Goal: Transaction & Acquisition: Purchase product/service

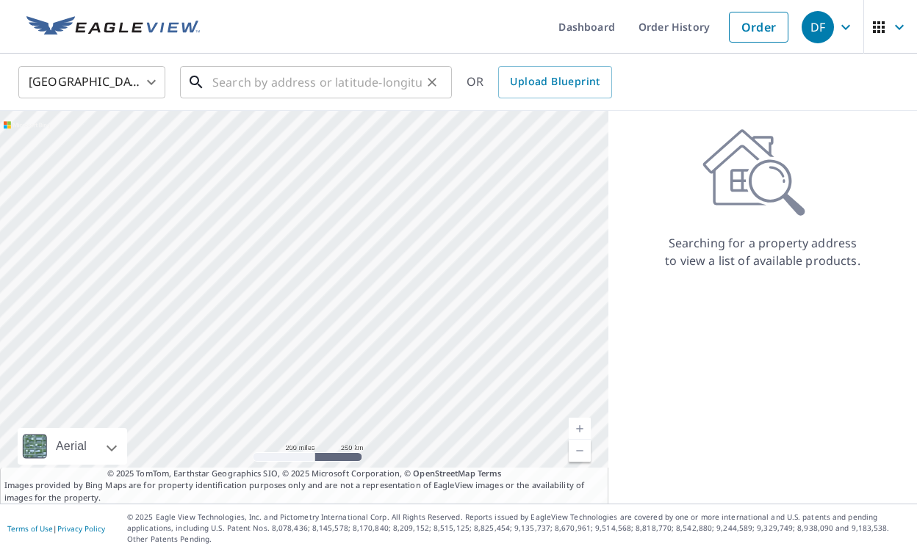
click at [383, 81] on input "text" at bounding box center [316, 82] width 209 height 41
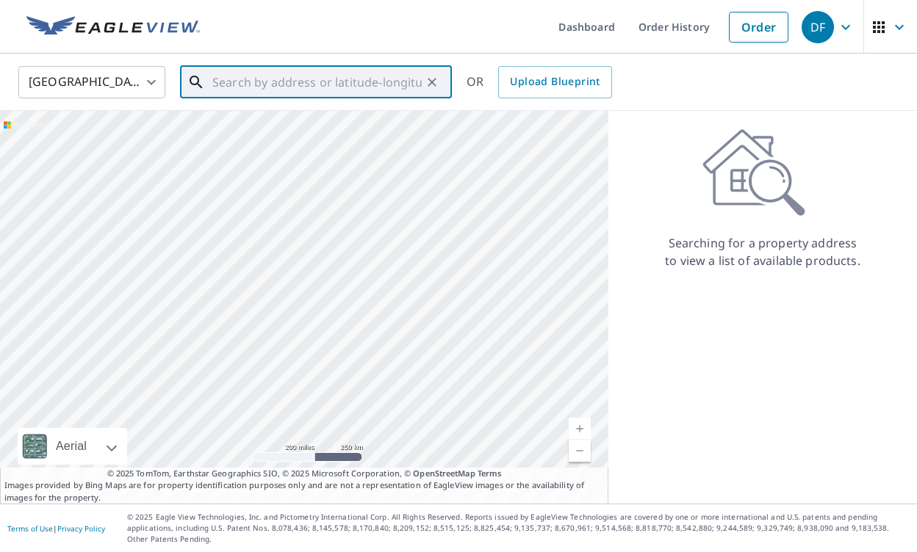
paste input "[STREET_ADDRESS]"
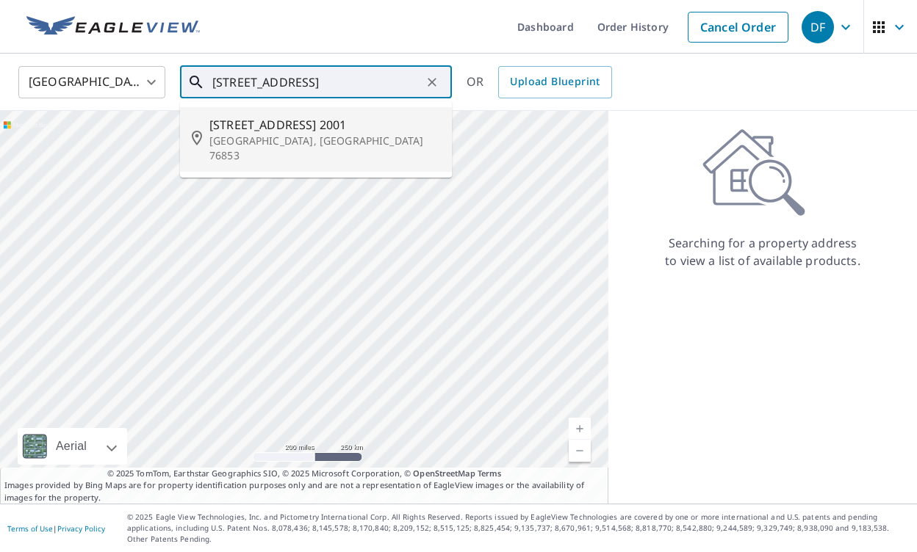
click at [322, 140] on p "[GEOGRAPHIC_DATA], [GEOGRAPHIC_DATA] 76853" at bounding box center [324, 148] width 231 height 29
type input "[STREET_ADDRESS]"
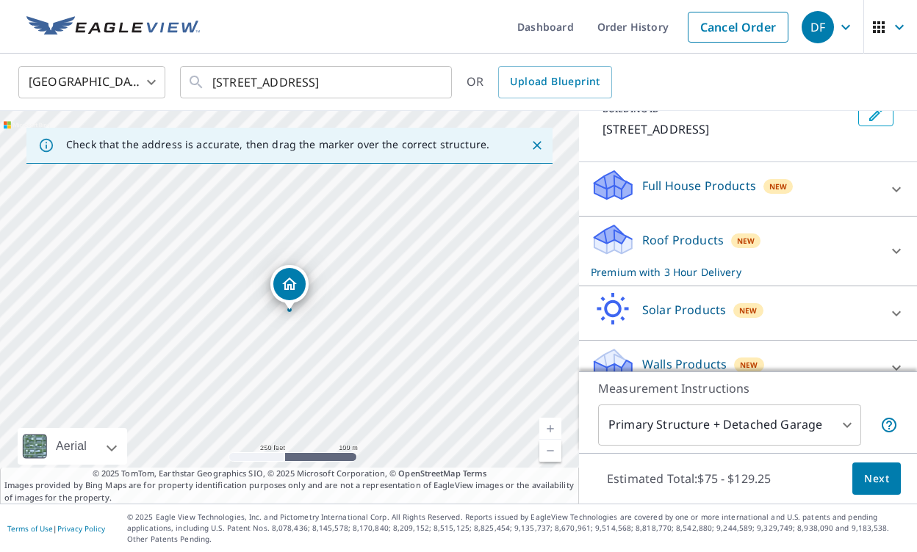
scroll to position [92, 0]
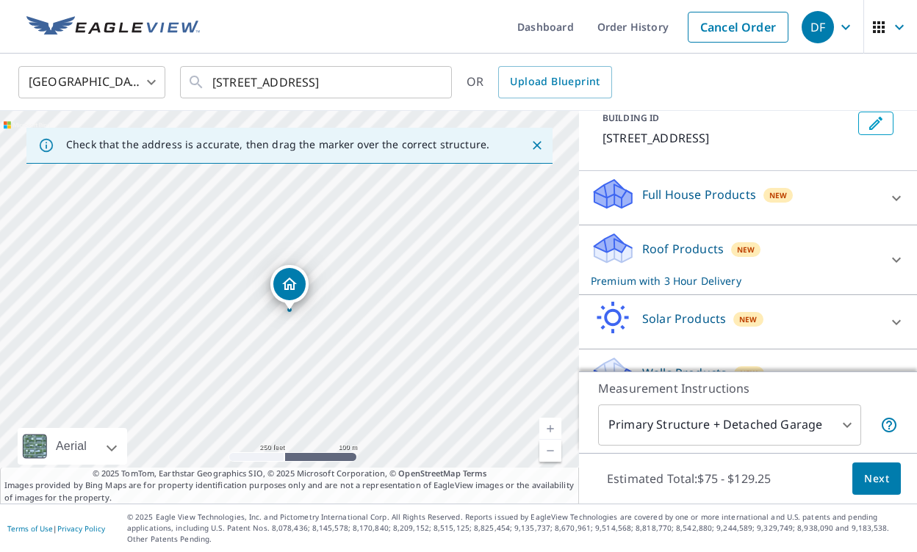
click at [729, 206] on div "Full House Products New" at bounding box center [734, 198] width 288 height 42
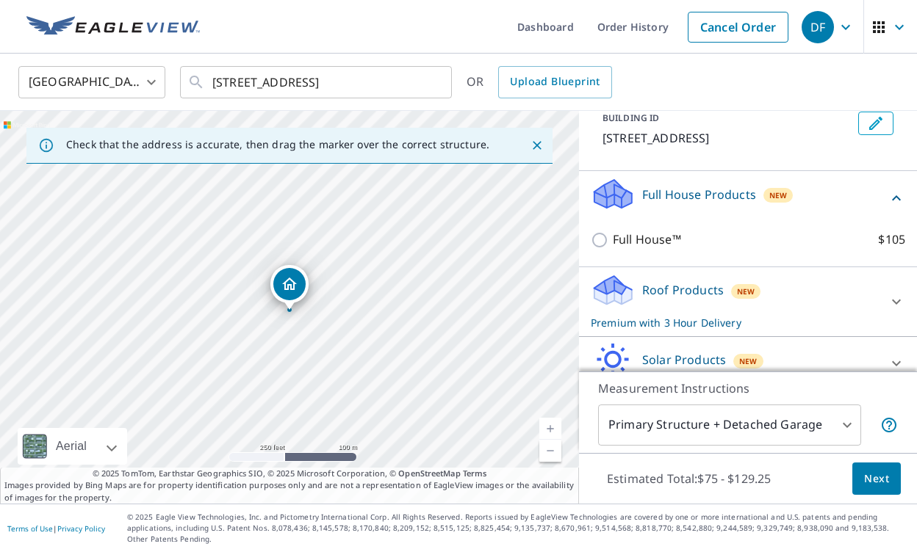
click at [726, 281] on div "Roof Products New Premium with 3 Hour Delivery" at bounding box center [734, 301] width 288 height 57
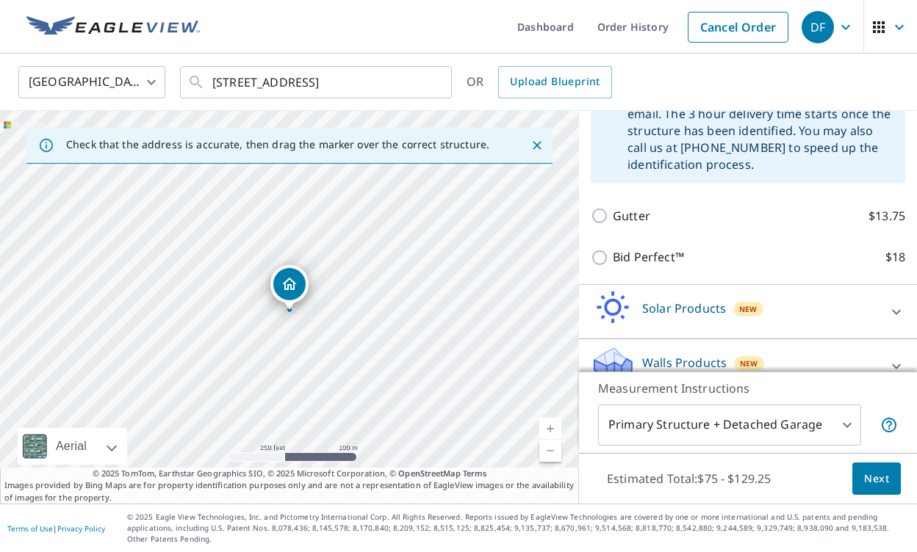
scroll to position [441, 0]
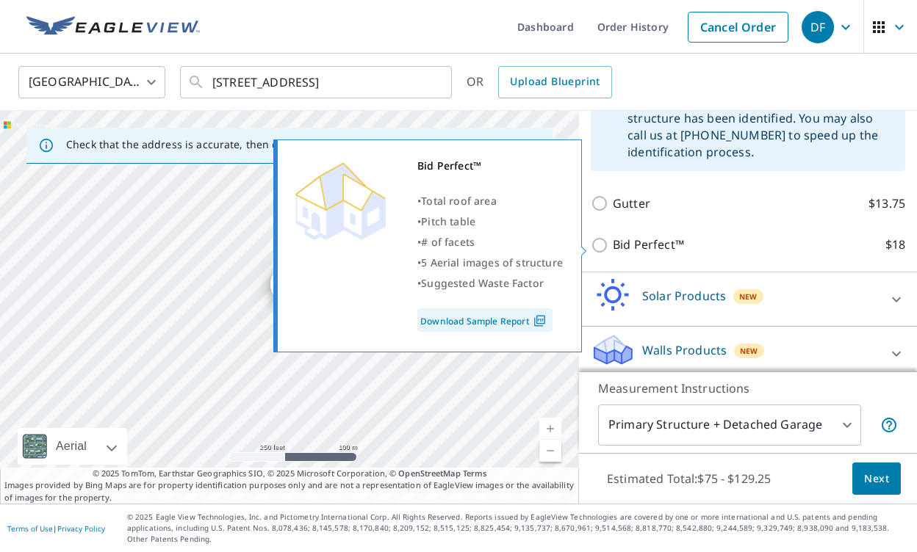
click at [530, 322] on img at bounding box center [540, 320] width 20 height 13
click at [605, 243] on input "Bid Perfect™ $18" at bounding box center [601, 245] width 22 height 18
checkbox input "true"
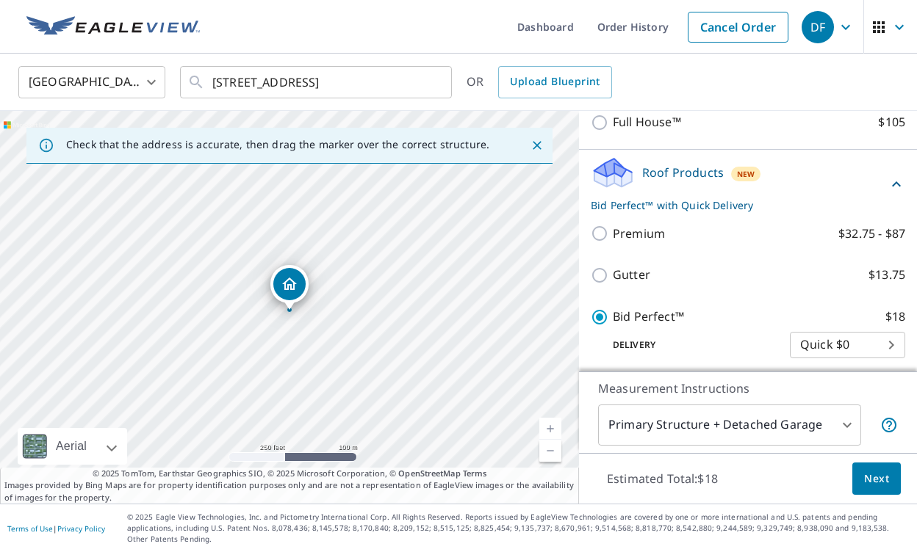
scroll to position [208, 0]
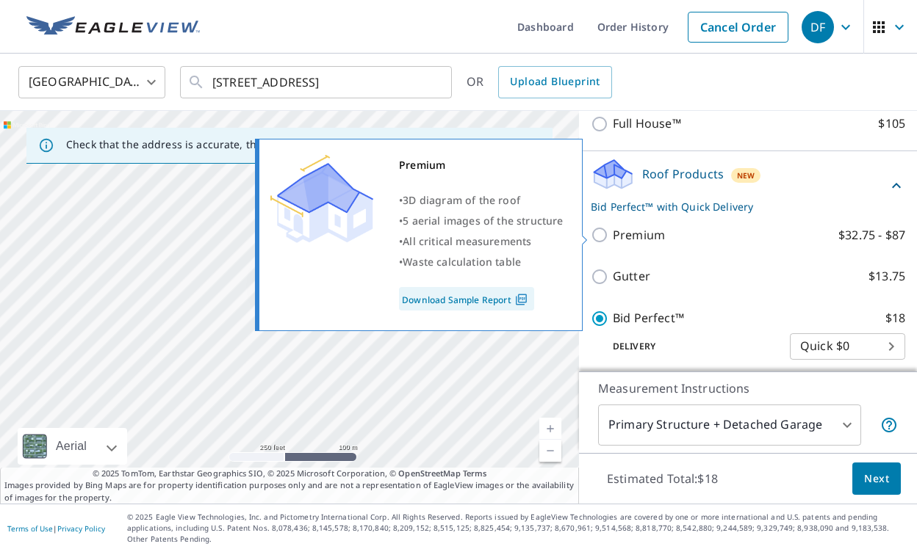
click at [600, 238] on input "Premium $32.75 - $87" at bounding box center [601, 235] width 22 height 18
checkbox input "true"
checkbox input "false"
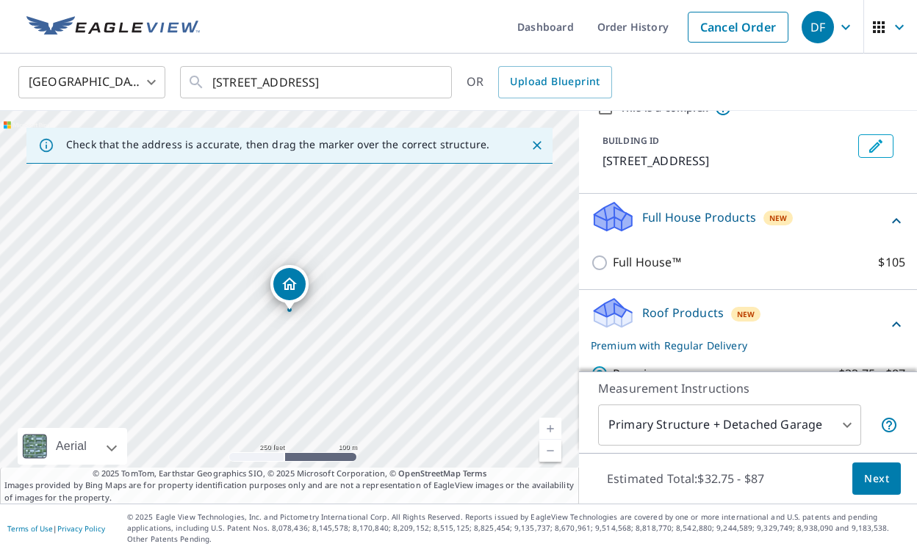
scroll to position [84, 0]
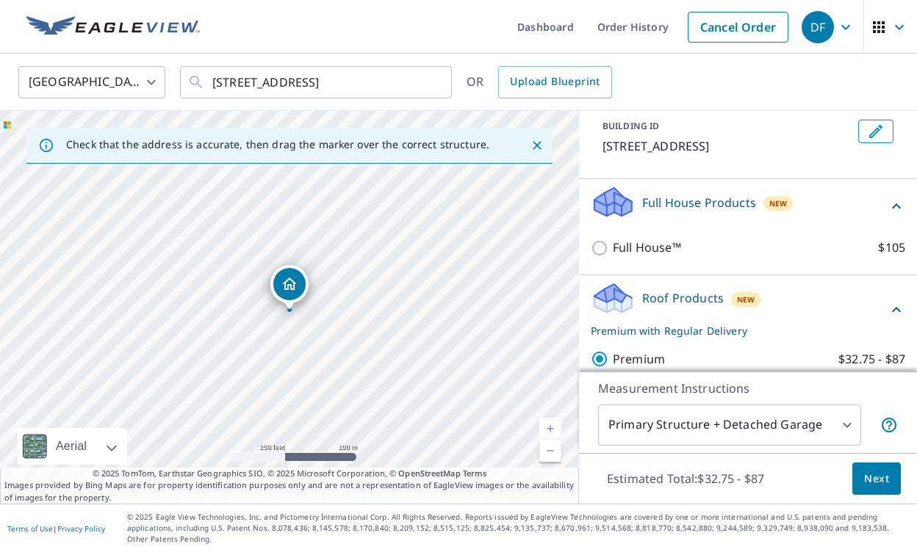
click at [549, 433] on link "Current Level 17, Zoom In" at bounding box center [550, 429] width 22 height 22
click at [549, 433] on link "Current Level 18, Zoom In" at bounding box center [550, 429] width 22 height 22
drag, startPoint x: 456, startPoint y: 370, endPoint x: 375, endPoint y: 225, distance: 166.1
click at [375, 225] on div "[STREET_ADDRESS]" at bounding box center [289, 307] width 579 height 393
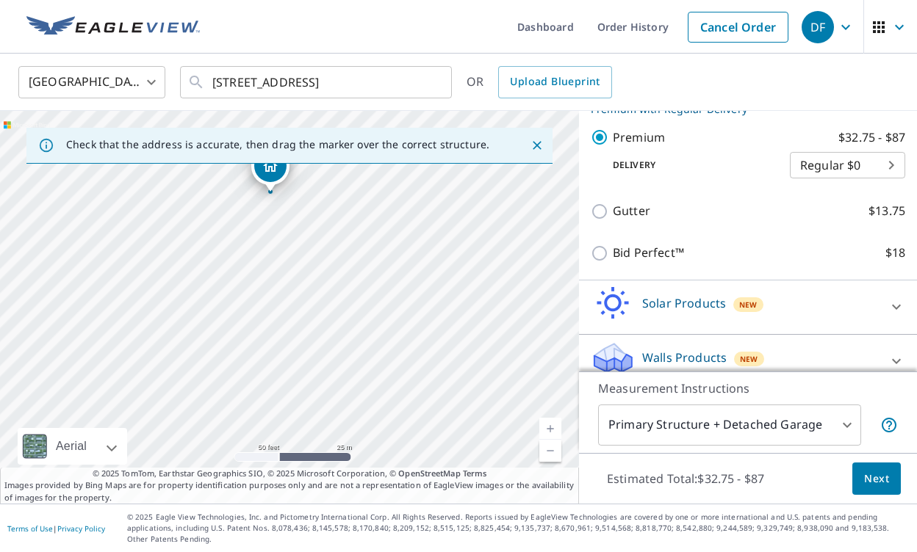
scroll to position [314, 0]
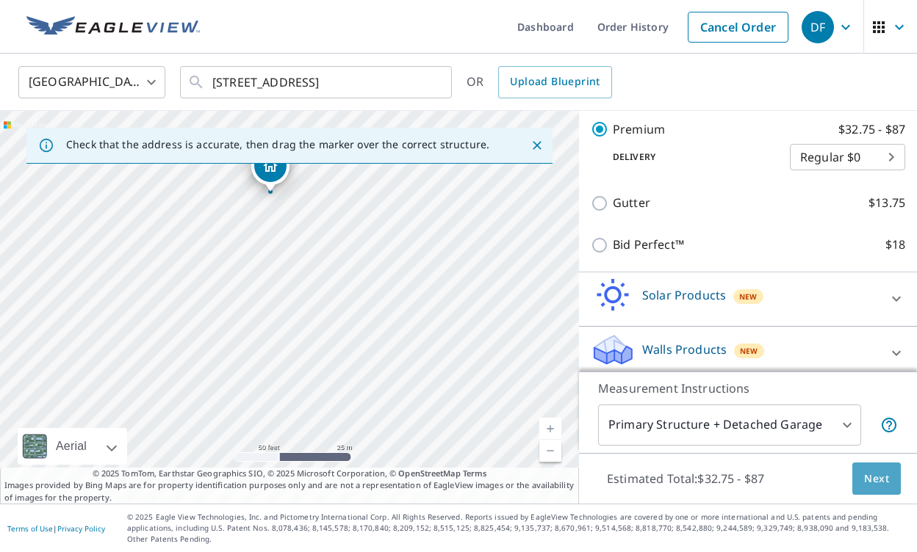
click at [874, 488] on span "Next" at bounding box center [876, 479] width 25 height 18
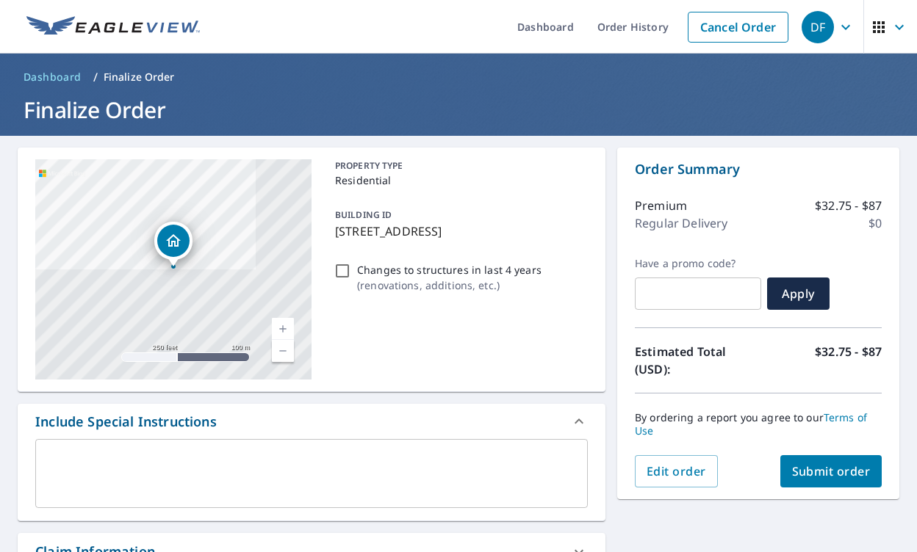
click at [860, 465] on span "Submit order" at bounding box center [831, 471] width 79 height 16
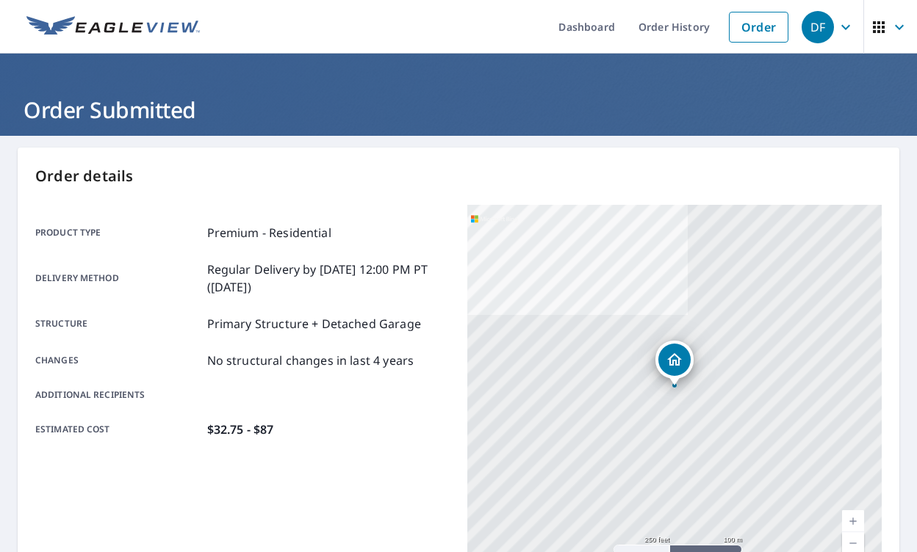
click at [830, 24] on div "DF" at bounding box center [817, 27] width 32 height 32
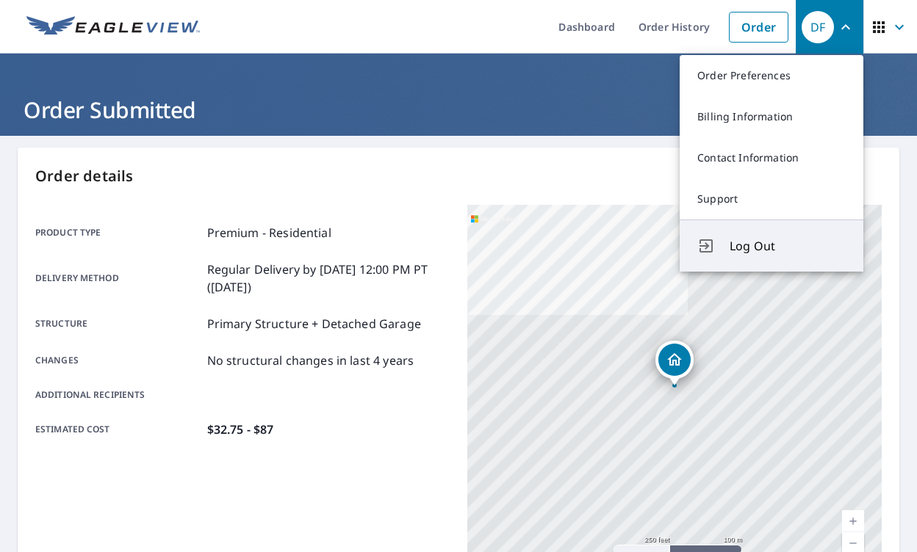
click at [748, 247] on span "Log Out" at bounding box center [787, 246] width 116 height 18
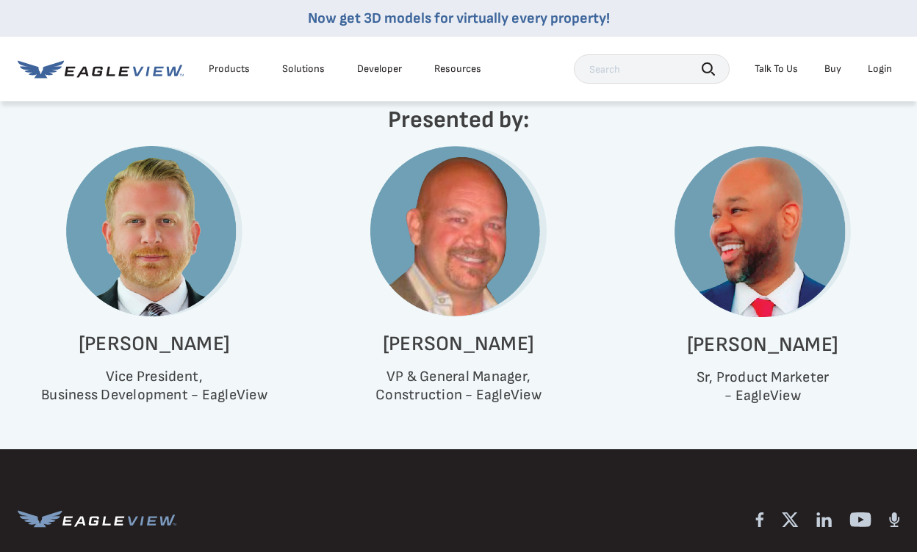
scroll to position [827, 0]
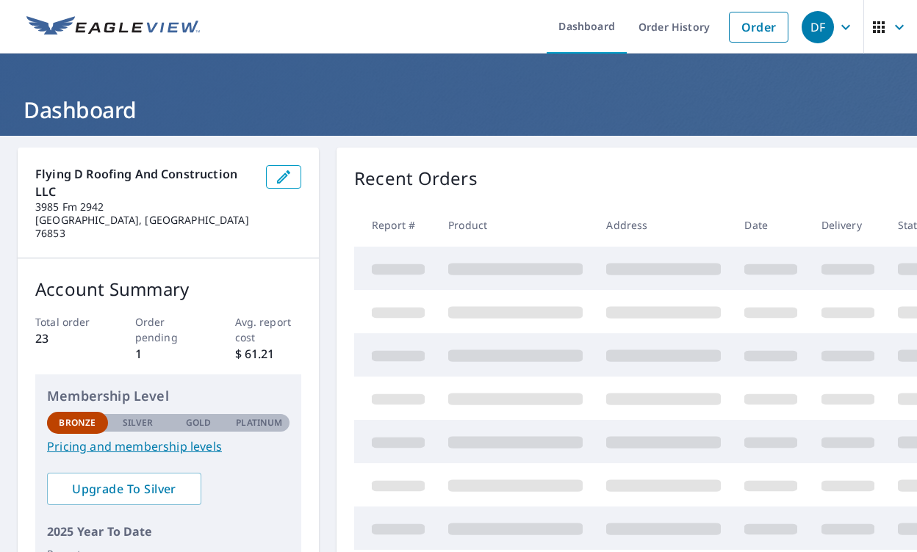
click at [842, 25] on icon "button" at bounding box center [846, 27] width 18 height 18
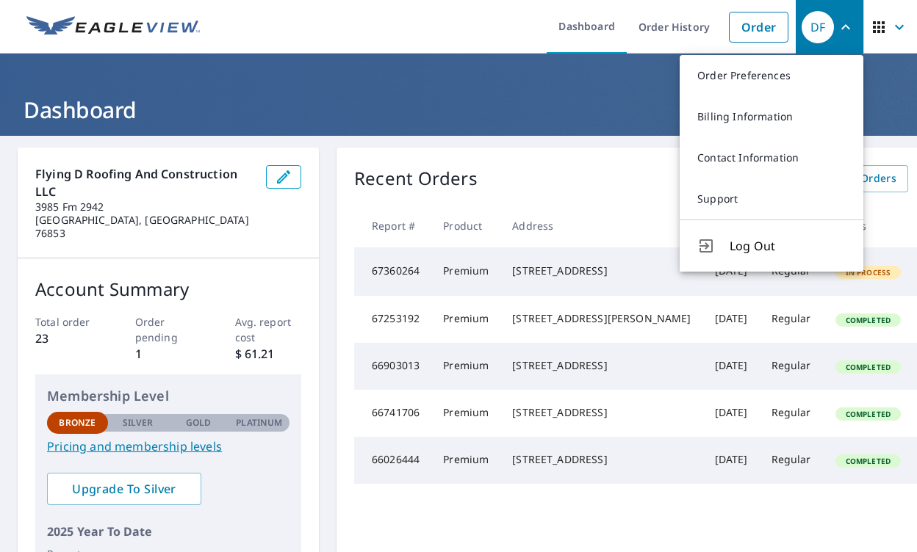
click at [852, 26] on icon "button" at bounding box center [846, 27] width 18 height 18
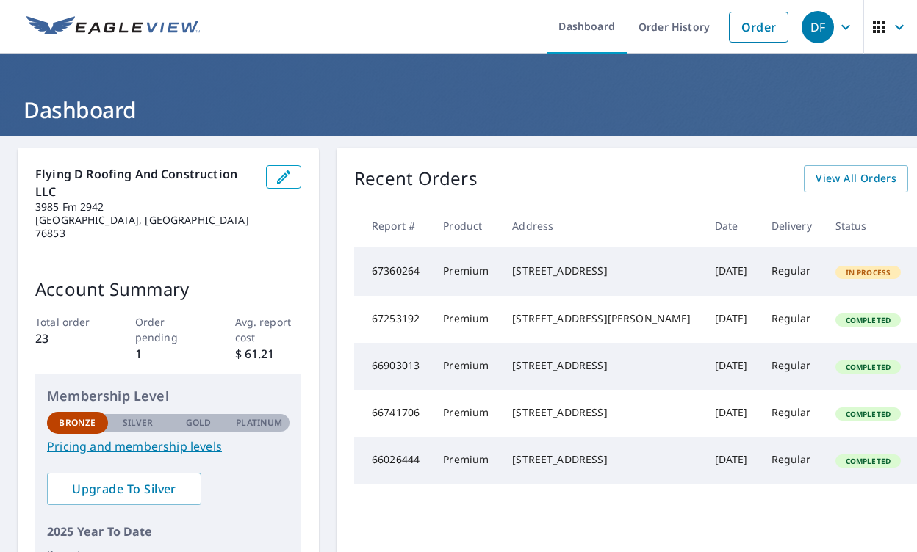
click at [852, 26] on icon "button" at bounding box center [846, 27] width 18 height 18
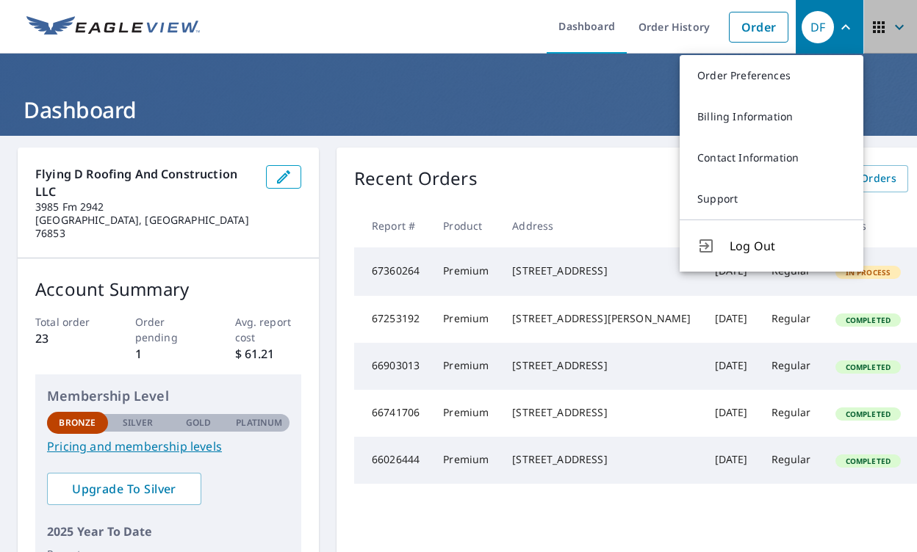
click at [888, 25] on span "button" at bounding box center [890, 27] width 41 height 35
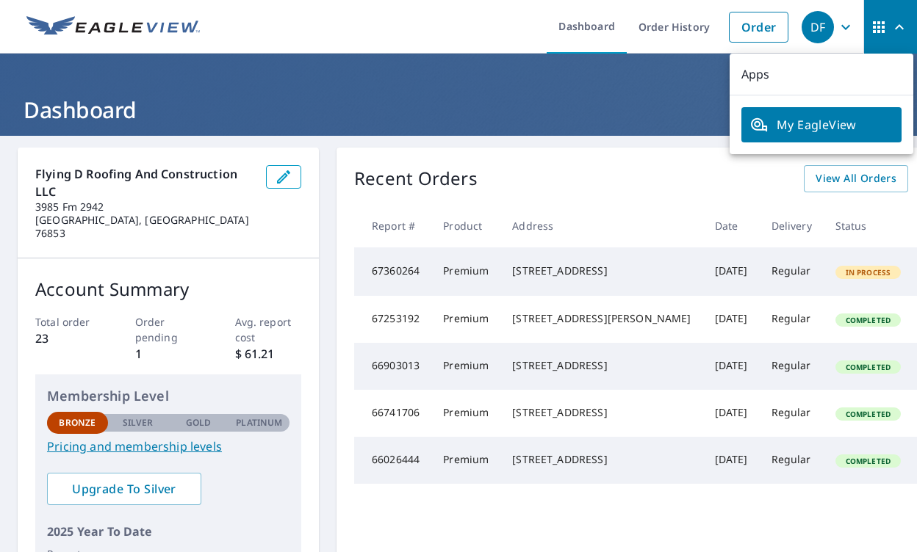
click at [831, 121] on span "My EagleView" at bounding box center [821, 125] width 142 height 18
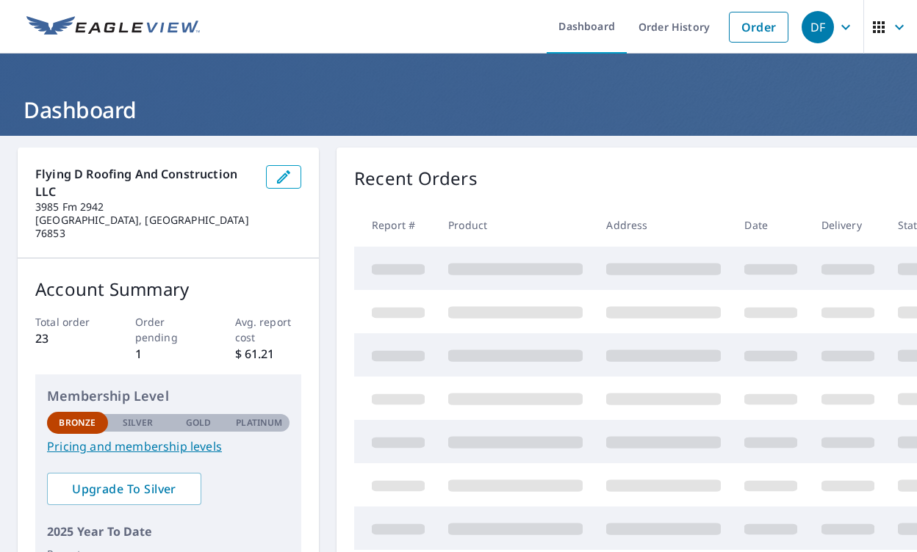
click at [819, 26] on div "DF" at bounding box center [817, 27] width 32 height 32
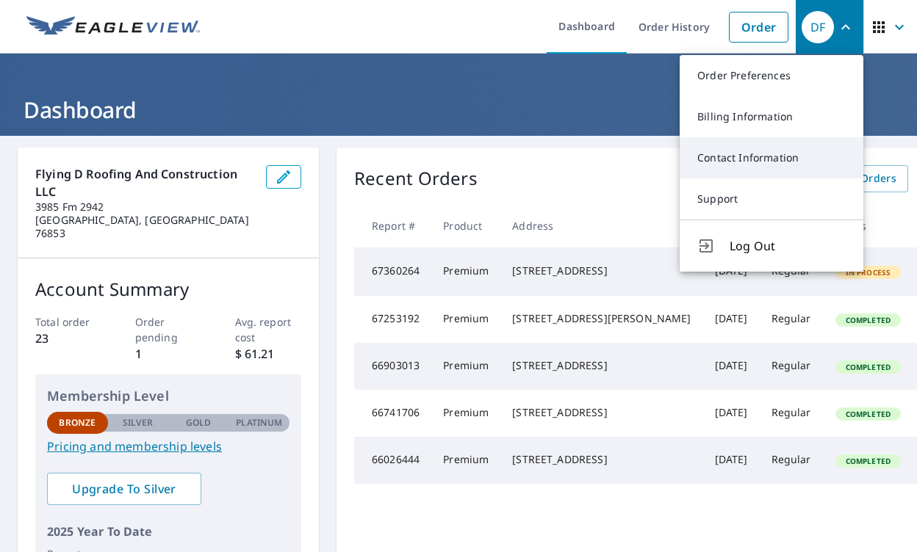
click at [732, 154] on link "Contact Information" at bounding box center [771, 157] width 184 height 41
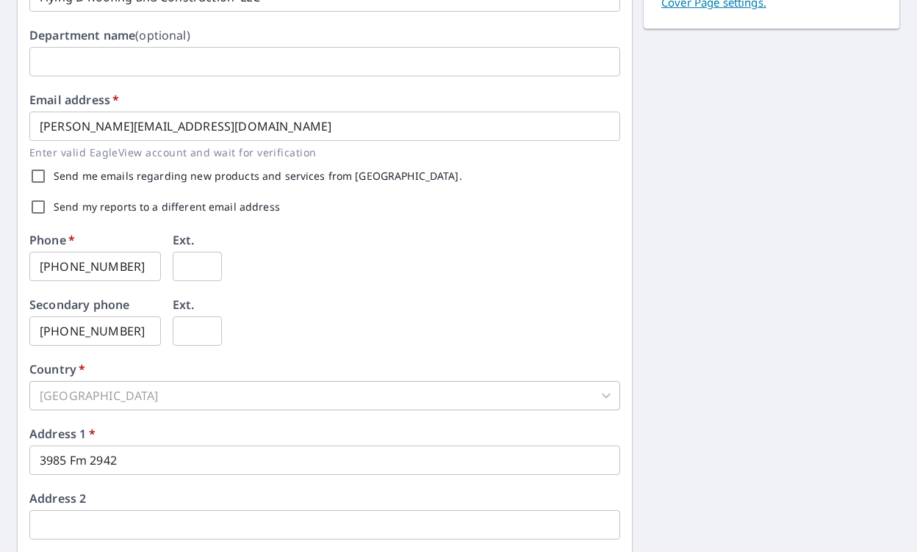
scroll to position [330, 0]
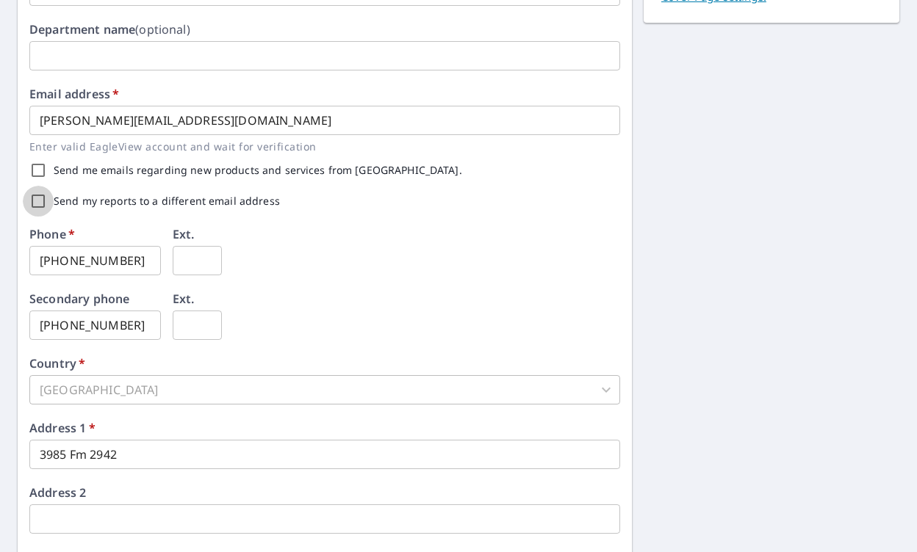
click at [42, 202] on input "Send my reports to a different email address" at bounding box center [38, 201] width 31 height 31
checkbox input "true"
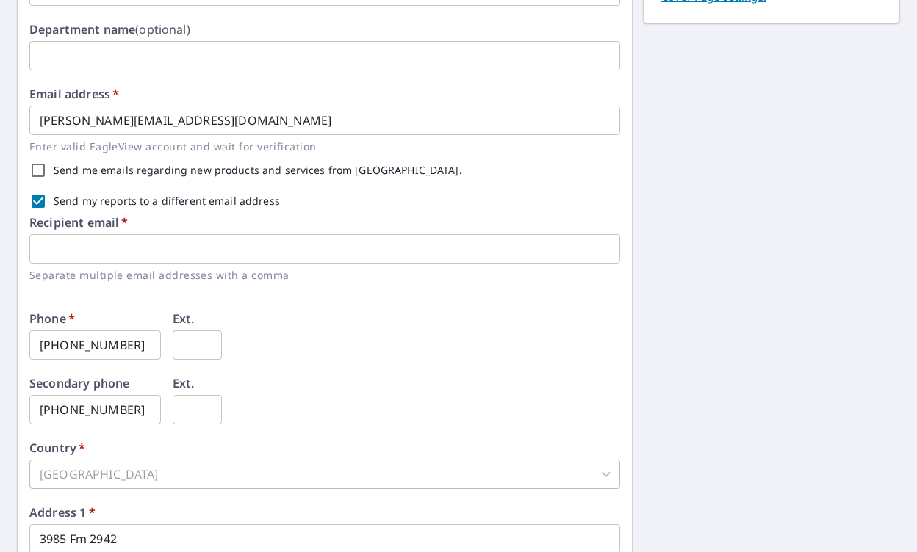
click at [63, 239] on input "text" at bounding box center [324, 248] width 590 height 29
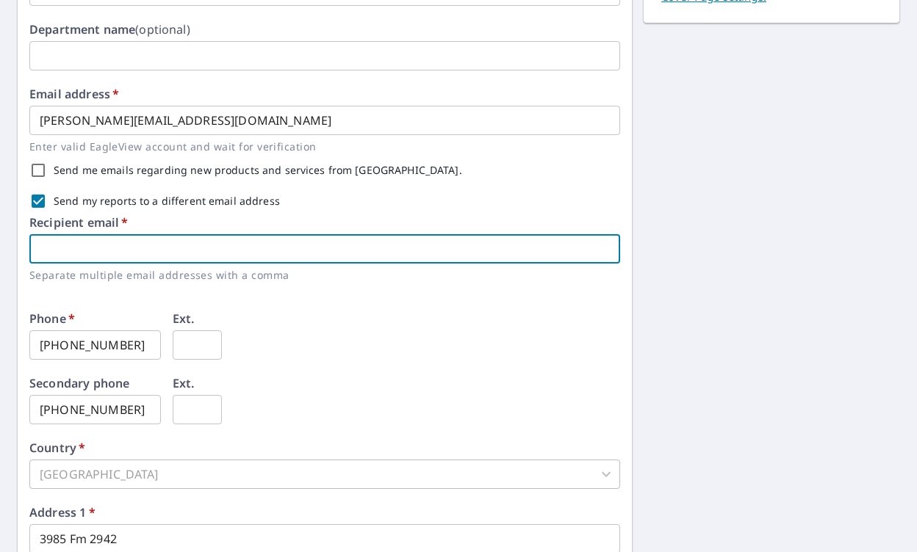
type input "Felicia.flyingd@gmail.com"
click at [36, 173] on input "Send me emails regarding new products and services from EagleView." at bounding box center [38, 170] width 31 height 31
checkbox input "true"
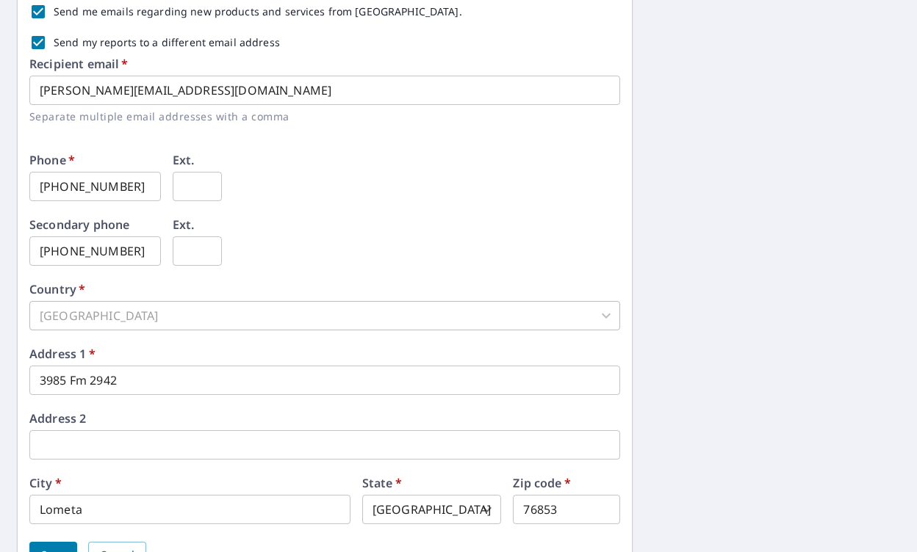
scroll to position [566, 0]
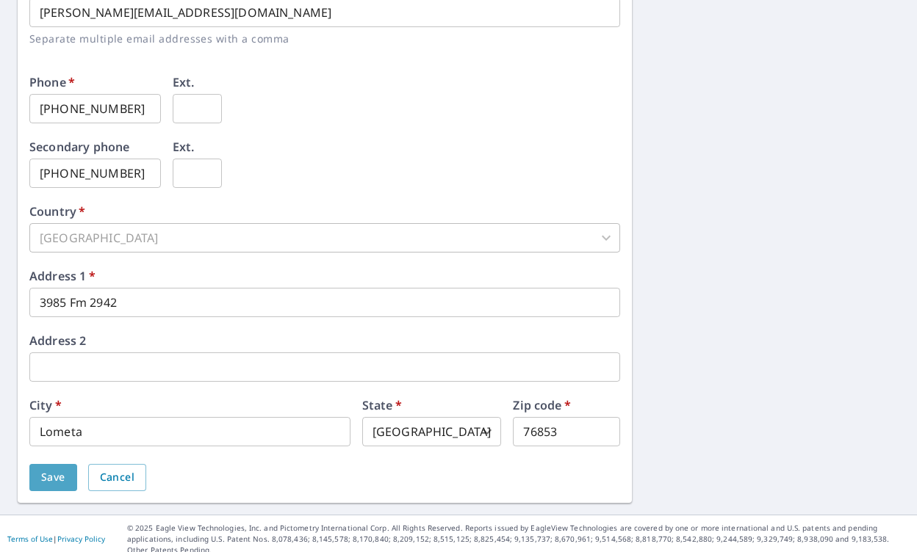
click at [57, 474] on span "Save" at bounding box center [53, 478] width 24 height 18
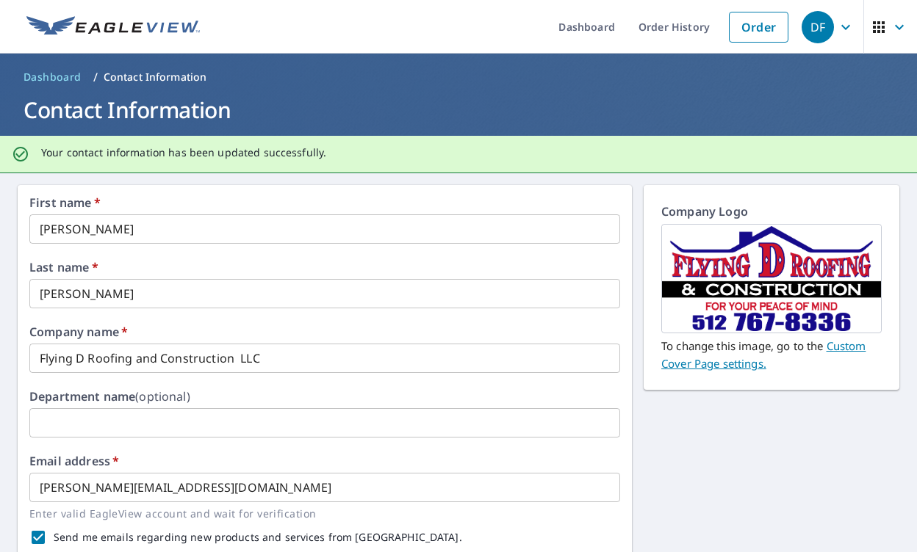
scroll to position [2, 0]
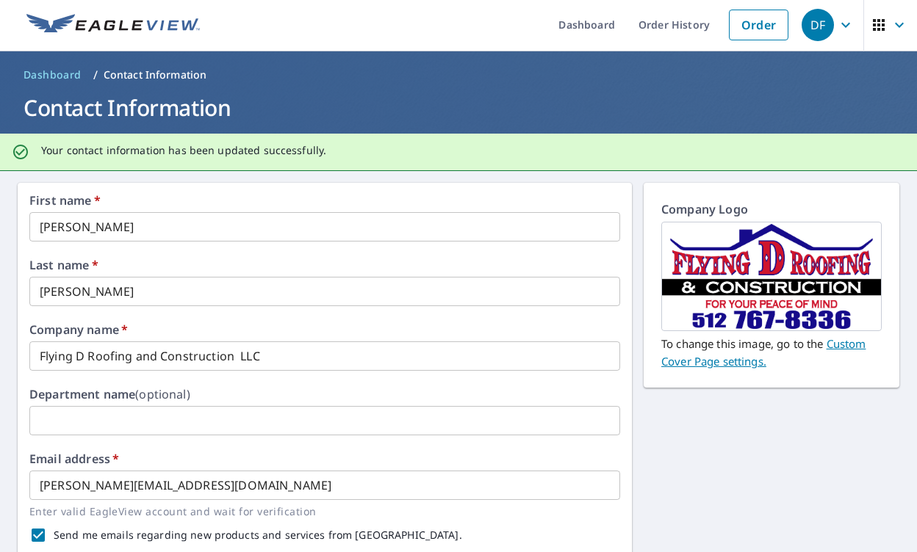
click at [814, 25] on div "DF" at bounding box center [817, 25] width 32 height 32
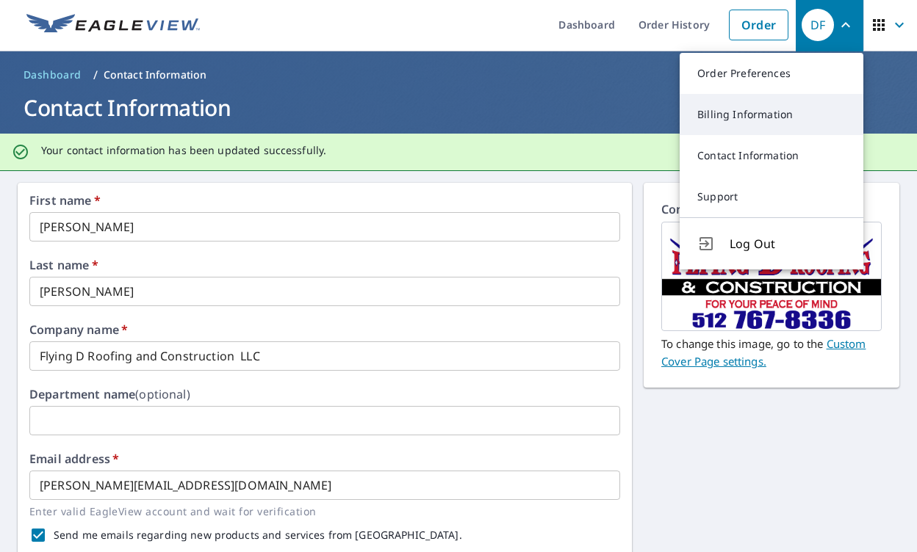
click at [751, 122] on link "Billing Information" at bounding box center [771, 114] width 184 height 41
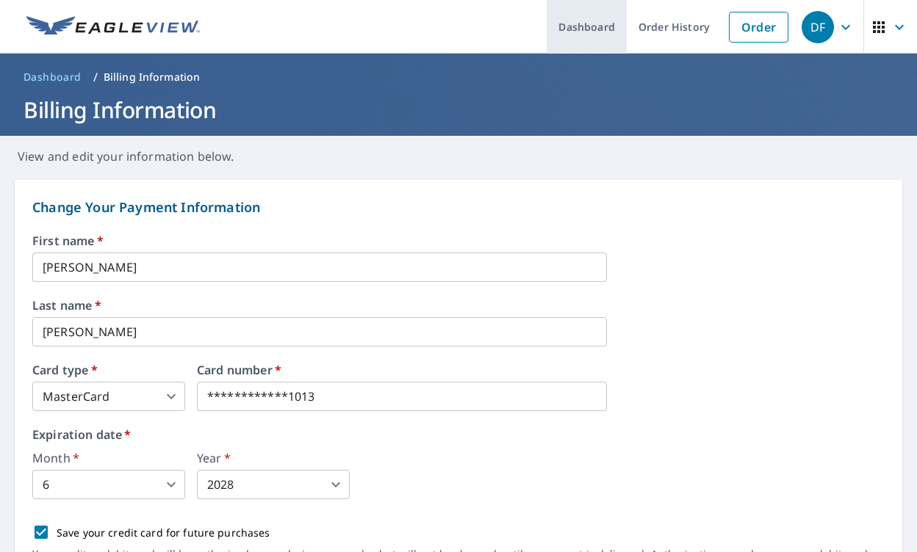
click at [603, 26] on link "Dashboard" at bounding box center [586, 27] width 80 height 54
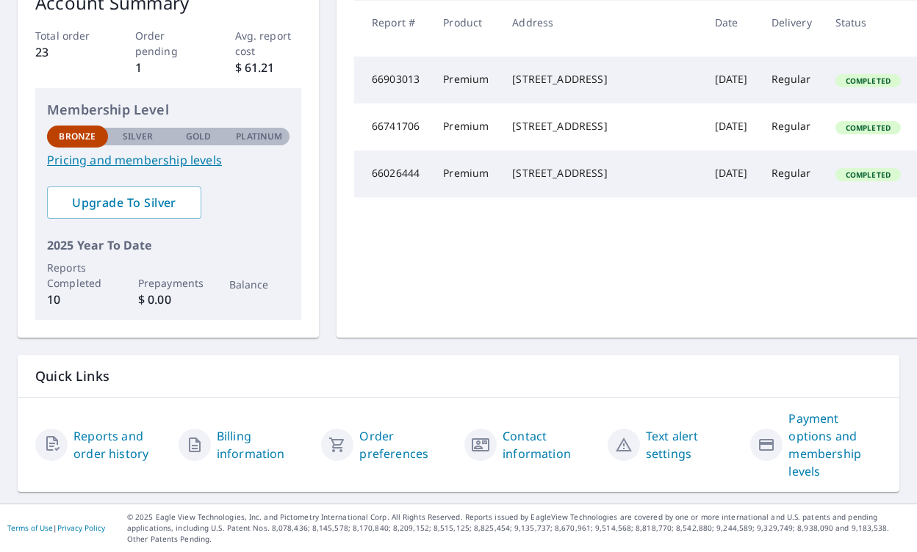
scroll to position [261, 0]
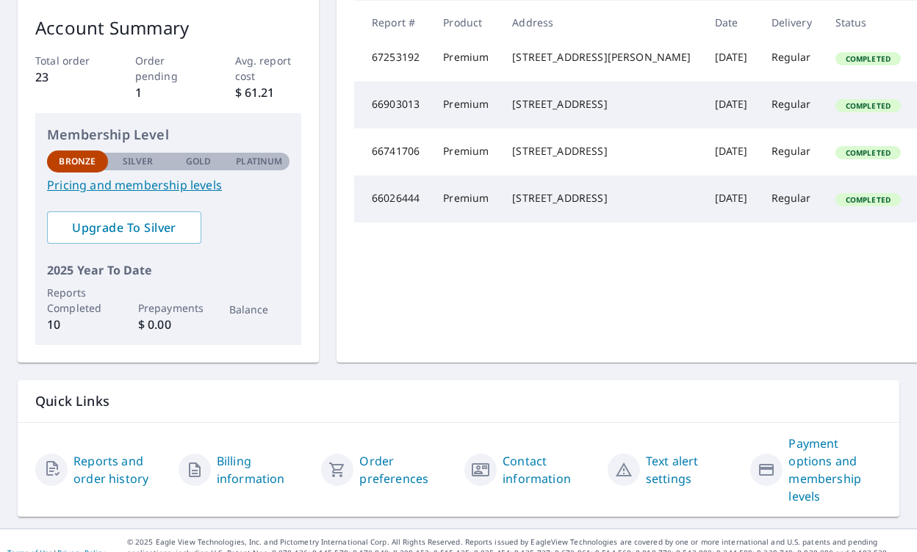
click at [673, 461] on link "Text alert settings" at bounding box center [692, 469] width 93 height 35
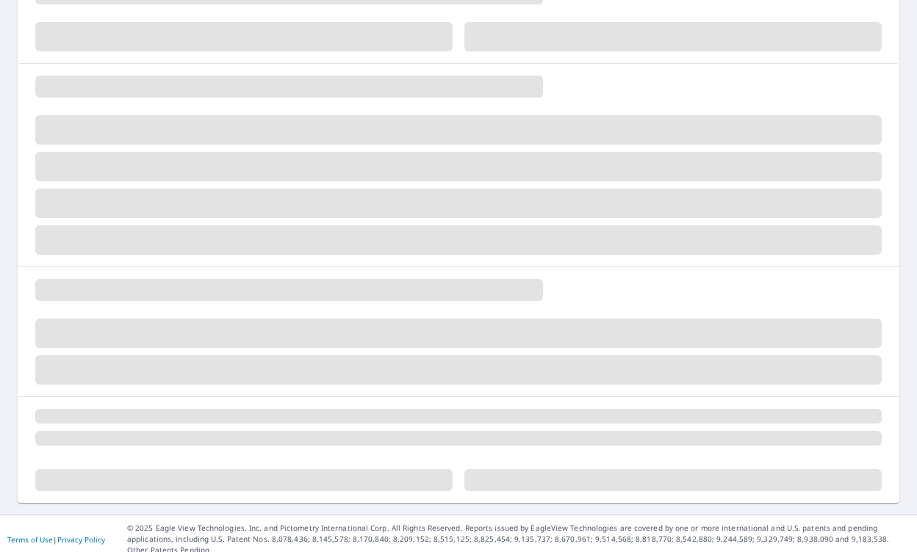
scroll to position [125, 0]
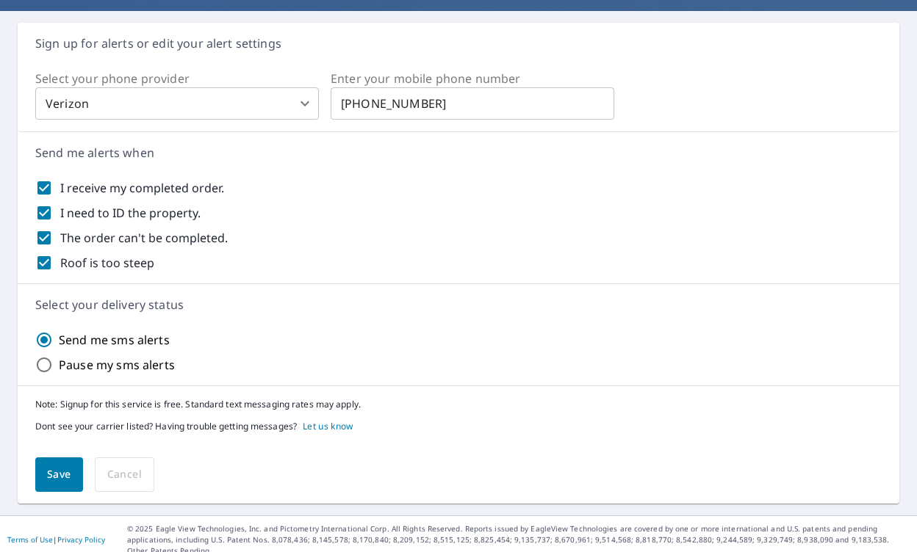
click at [307, 108] on body "DF DF Dashboard Order History Order DF Dashboard / Text Alert Settings Text Ale…" at bounding box center [458, 276] width 917 height 552
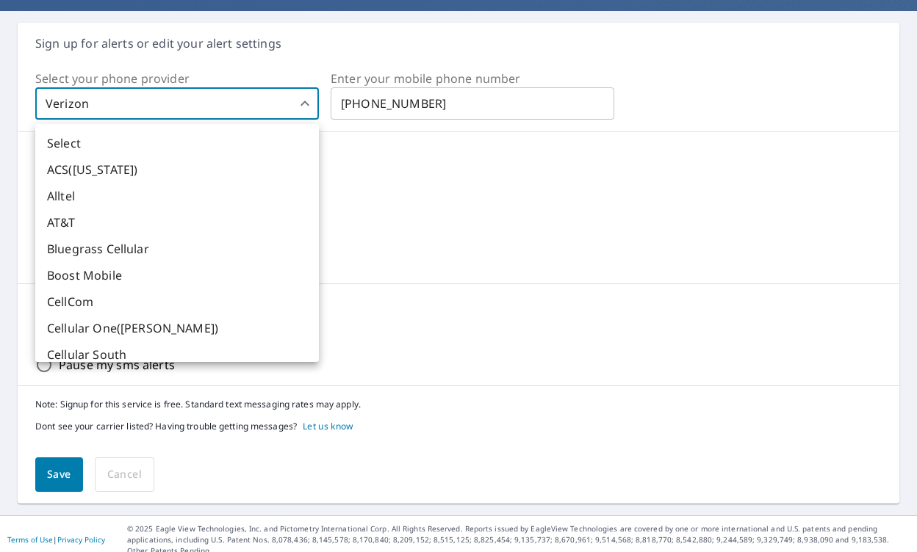
scroll to position [488, 0]
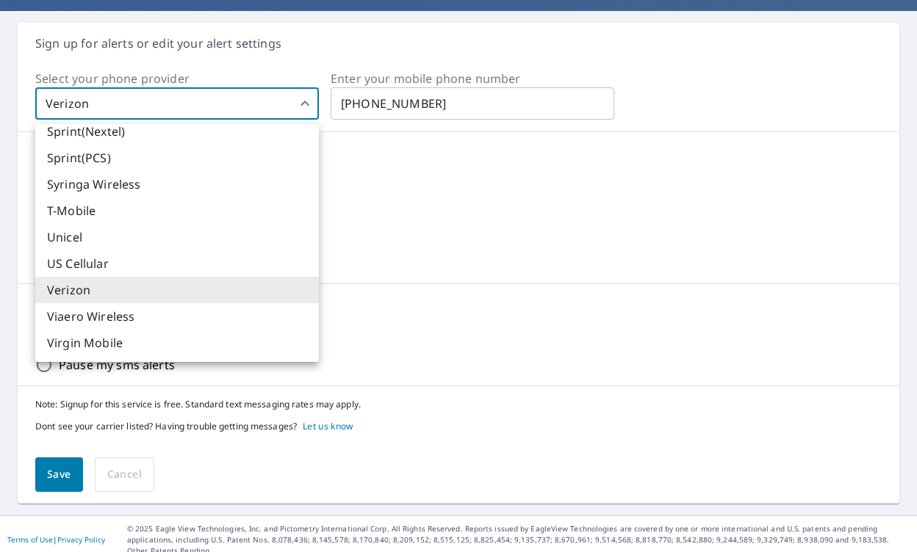
click at [212, 204] on li "T-Mobile" at bounding box center [176, 211] width 283 height 26
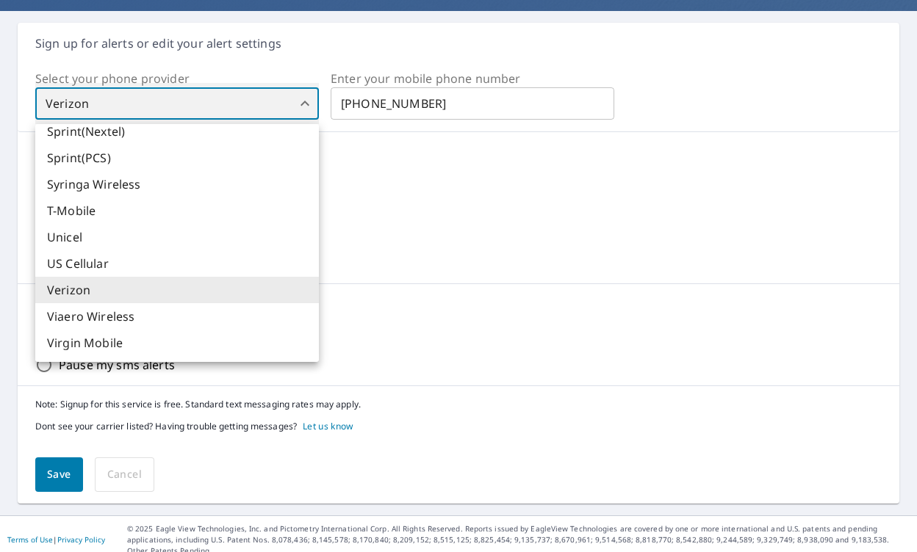
type input "21"
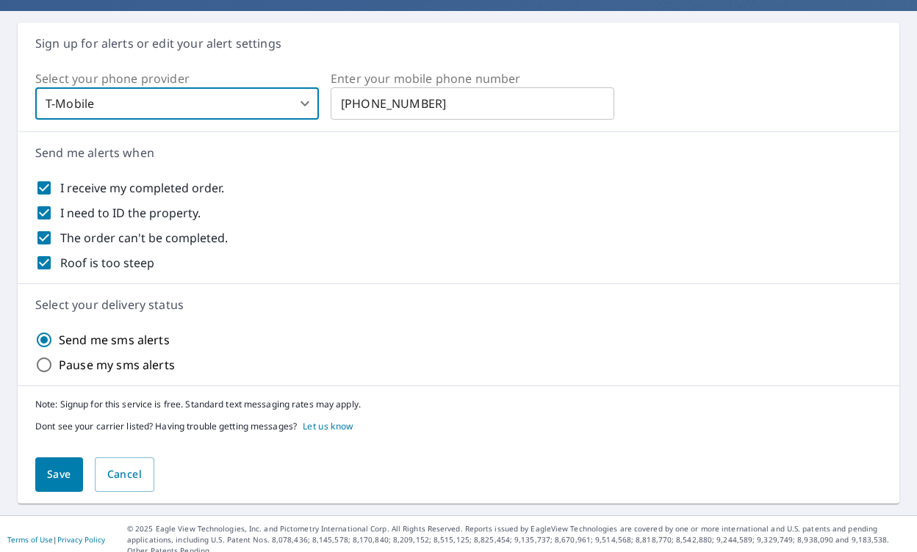
click at [424, 100] on input "512-767-8336" at bounding box center [472, 103] width 283 height 29
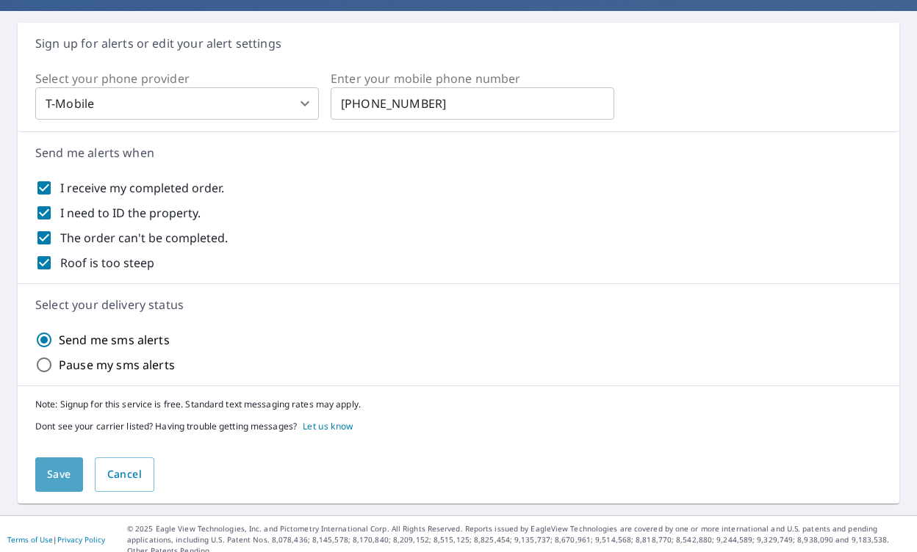
click at [66, 473] on span "Save" at bounding box center [59, 475] width 24 height 18
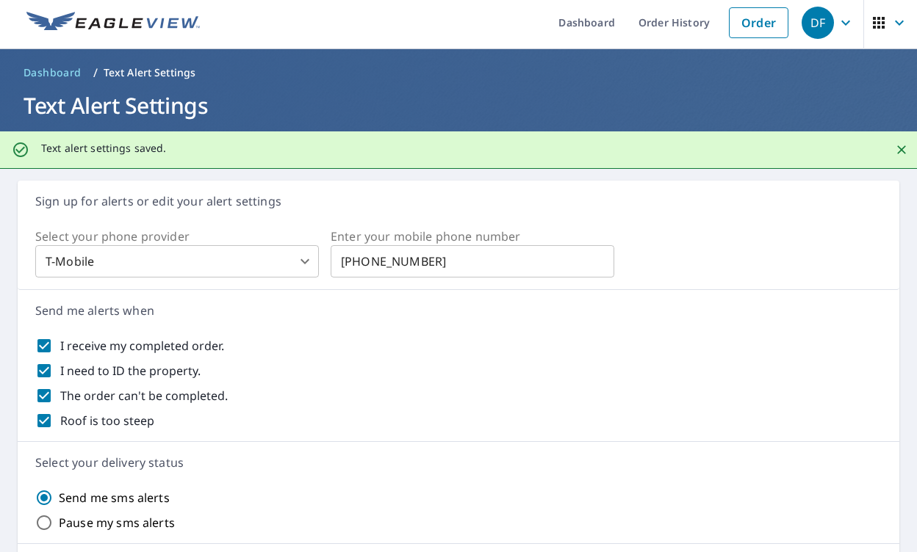
scroll to position [0, 0]
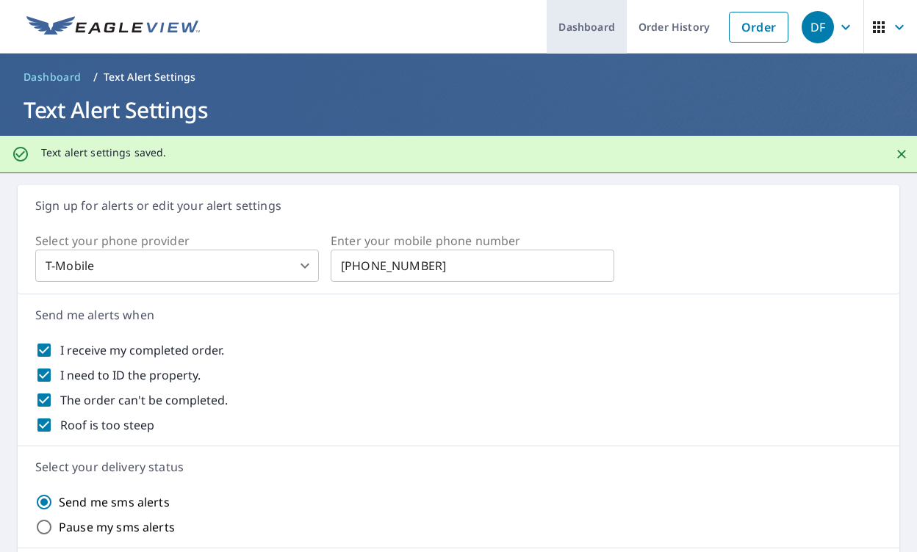
click at [593, 26] on link "Dashboard" at bounding box center [586, 27] width 80 height 54
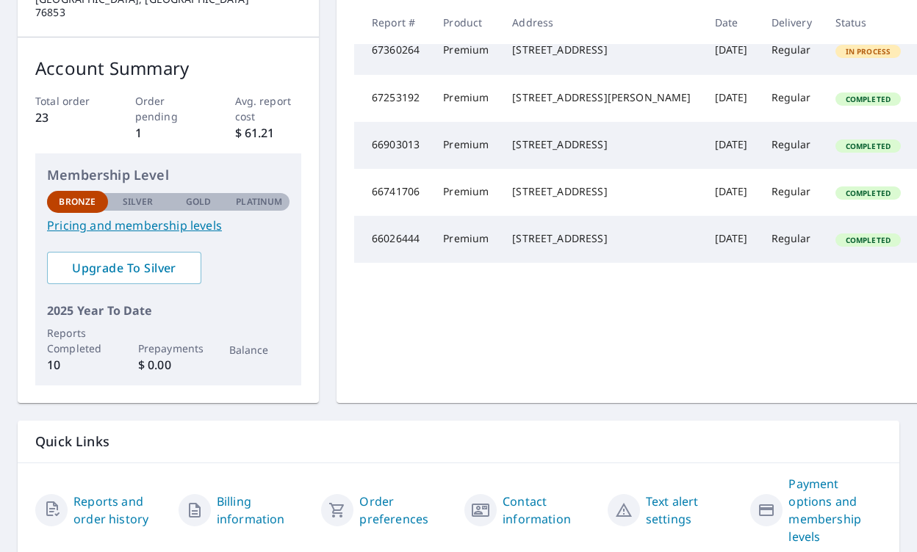
scroll to position [261, 0]
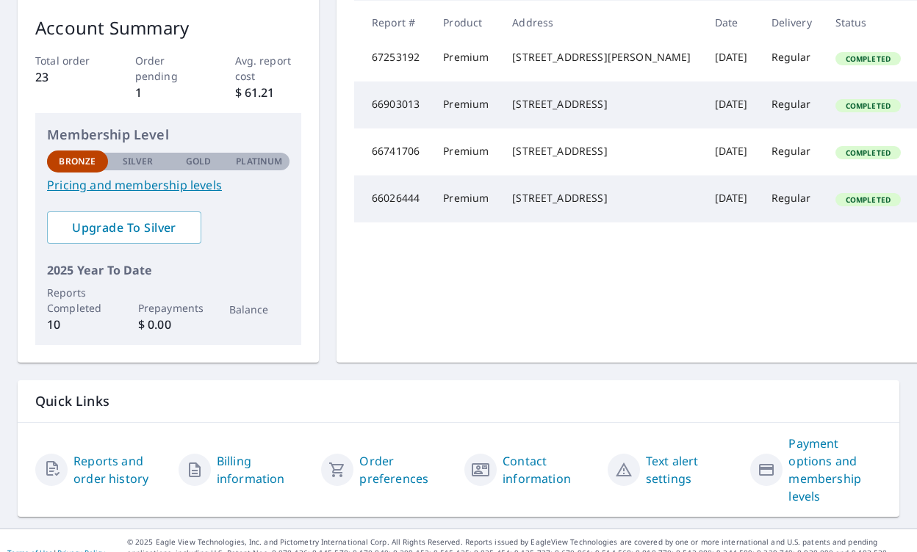
click at [800, 447] on link "Payment options and membership levels" at bounding box center [834, 470] width 93 height 71
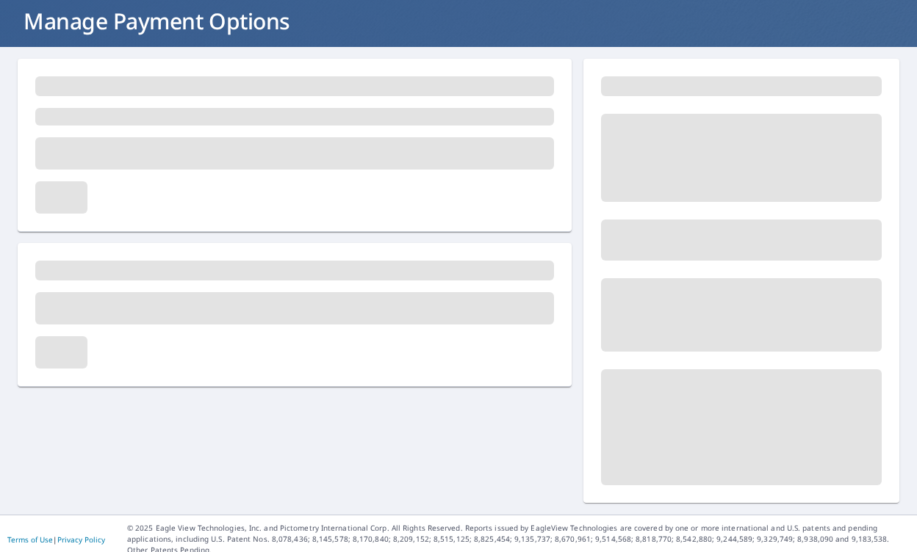
scroll to position [87, 0]
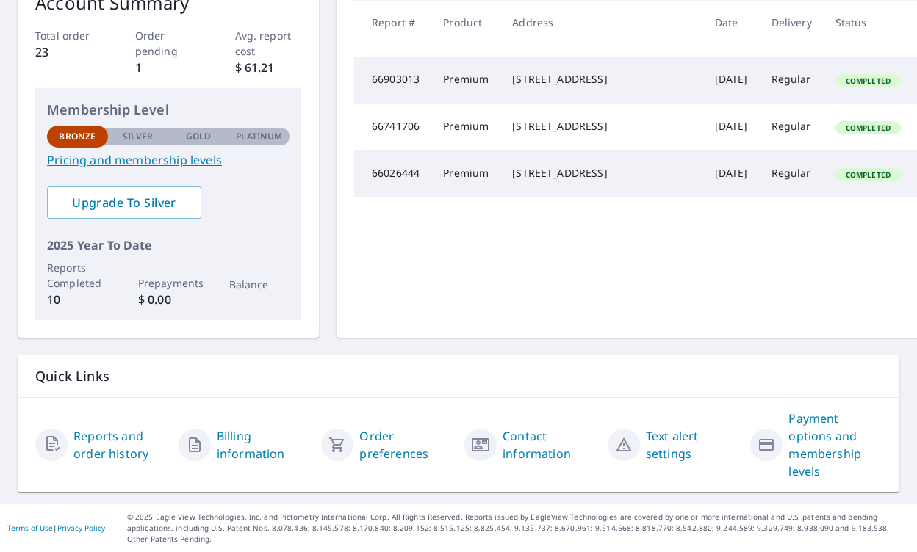
scroll to position [261, 0]
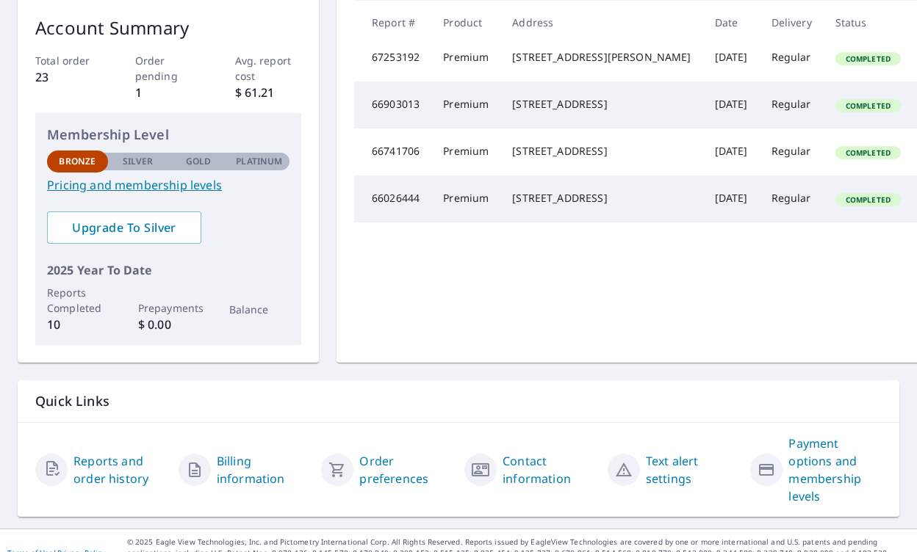
click at [529, 452] on link "Contact information" at bounding box center [548, 469] width 93 height 35
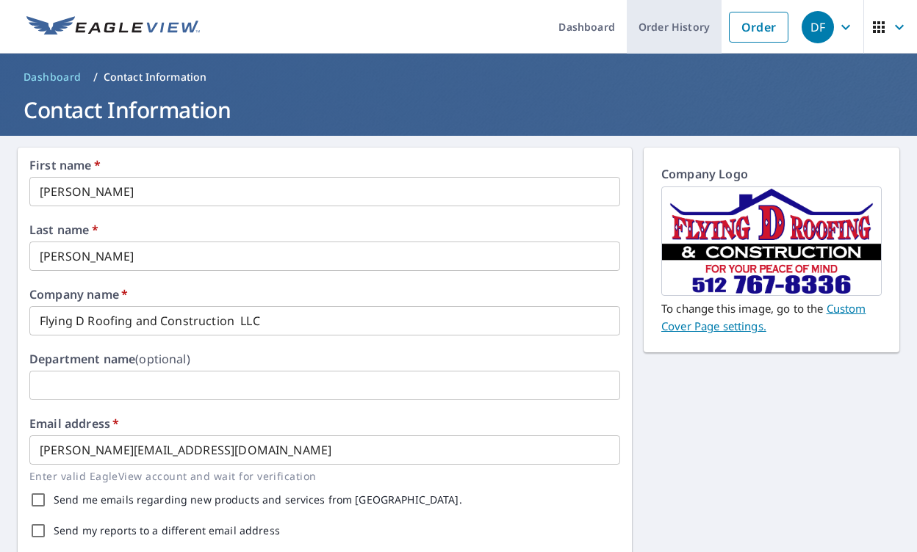
click at [668, 26] on link "Order History" at bounding box center [673, 27] width 95 height 54
